Goal: Task Accomplishment & Management: Complete application form

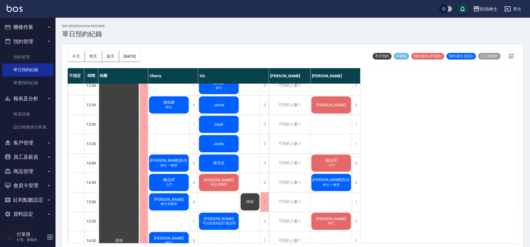
scroll to position [122, 0]
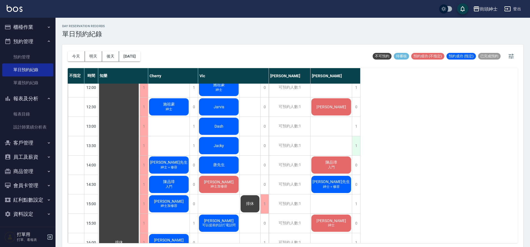
click at [353, 140] on div "1" at bounding box center [356, 145] width 8 height 19
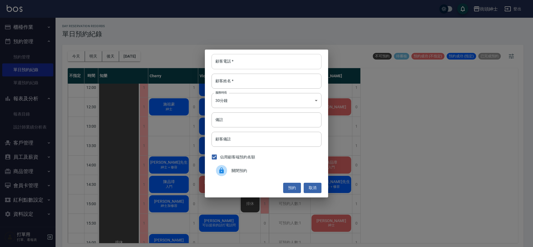
click at [285, 67] on input "顧客電話   *" at bounding box center [266, 61] width 110 height 15
type input "0934335976"
click at [273, 79] on input "顧客姓名   *" at bounding box center [266, 81] width 110 height 15
type input "蔡"
click at [300, 187] on button "預約" at bounding box center [292, 188] width 18 height 10
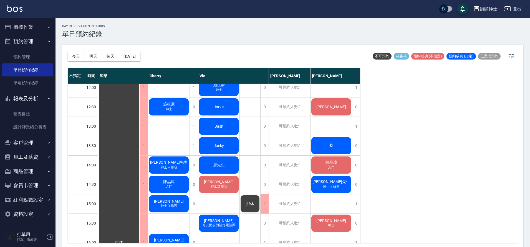
click at [140, 150] on div "蔡" at bounding box center [118, 243] width 41 height 563
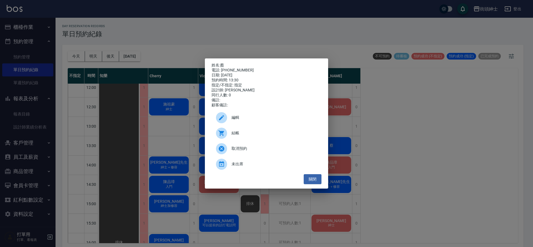
click at [287, 119] on span "編輯" at bounding box center [273, 118] width 85 height 6
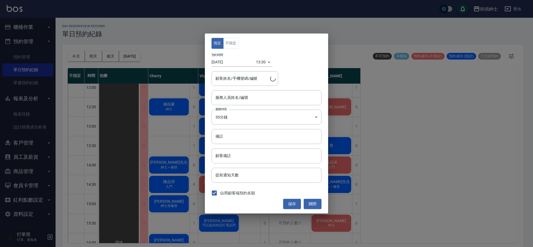
type input "[PERSON_NAME]/0934335976"
type input "[PERSON_NAME](無代號)"
click at [229, 45] on button "不指定" at bounding box center [231, 43] width 16 height 11
click at [293, 205] on button "儲存" at bounding box center [292, 204] width 18 height 10
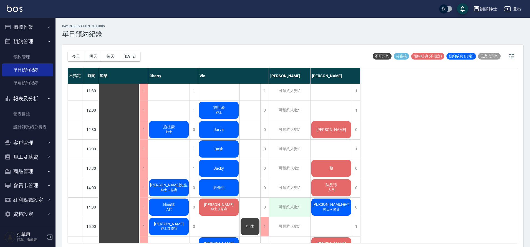
scroll to position [68, 0]
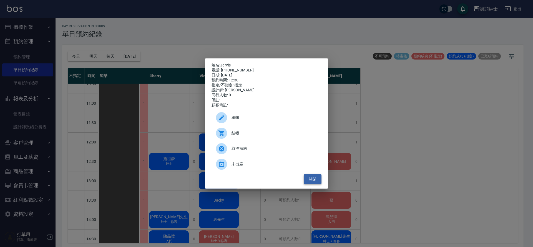
click at [310, 181] on button "關閉" at bounding box center [312, 179] width 18 height 10
